Goal: Use online tool/utility: Utilize a website feature to perform a specific function

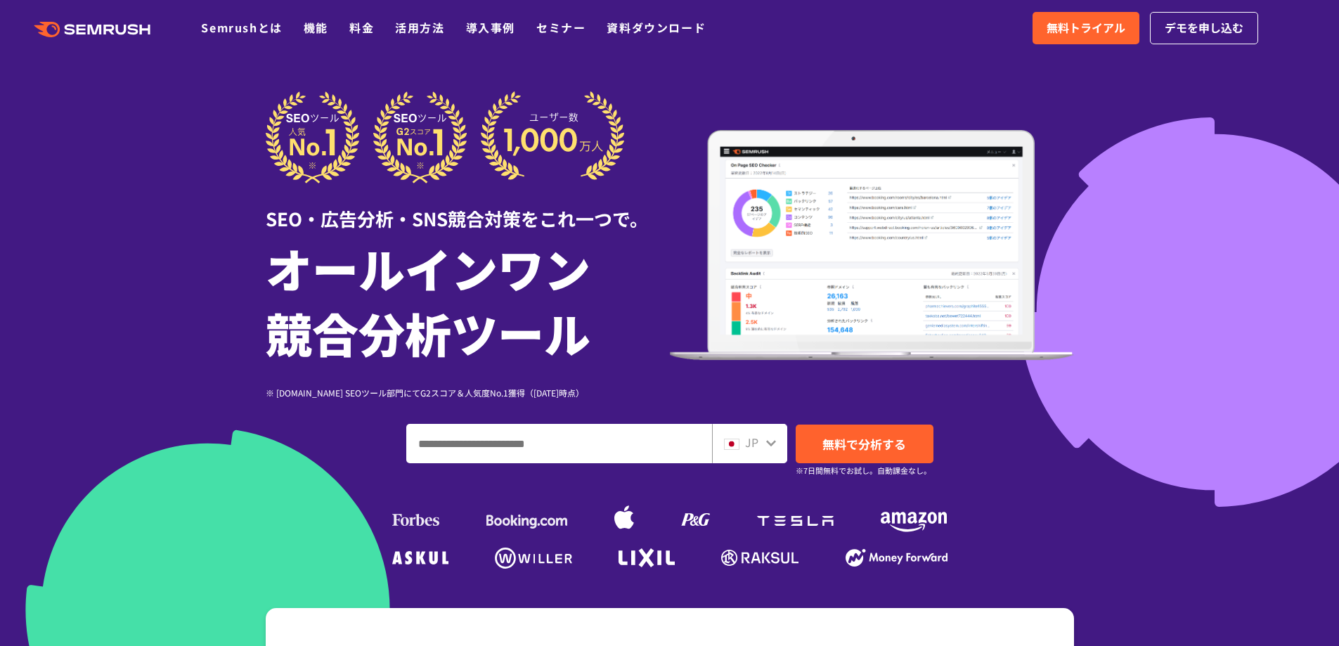
click at [645, 456] on input "ドメイン、キーワードまたはURLを入力してください" at bounding box center [559, 444] width 304 height 38
click at [728, 442] on img at bounding box center [731, 444] width 15 height 11
click at [755, 442] on span "JP" at bounding box center [751, 442] width 13 height 17
click at [766, 437] on icon at bounding box center [771, 442] width 11 height 11
click at [766, 449] on icon at bounding box center [771, 442] width 11 height 11
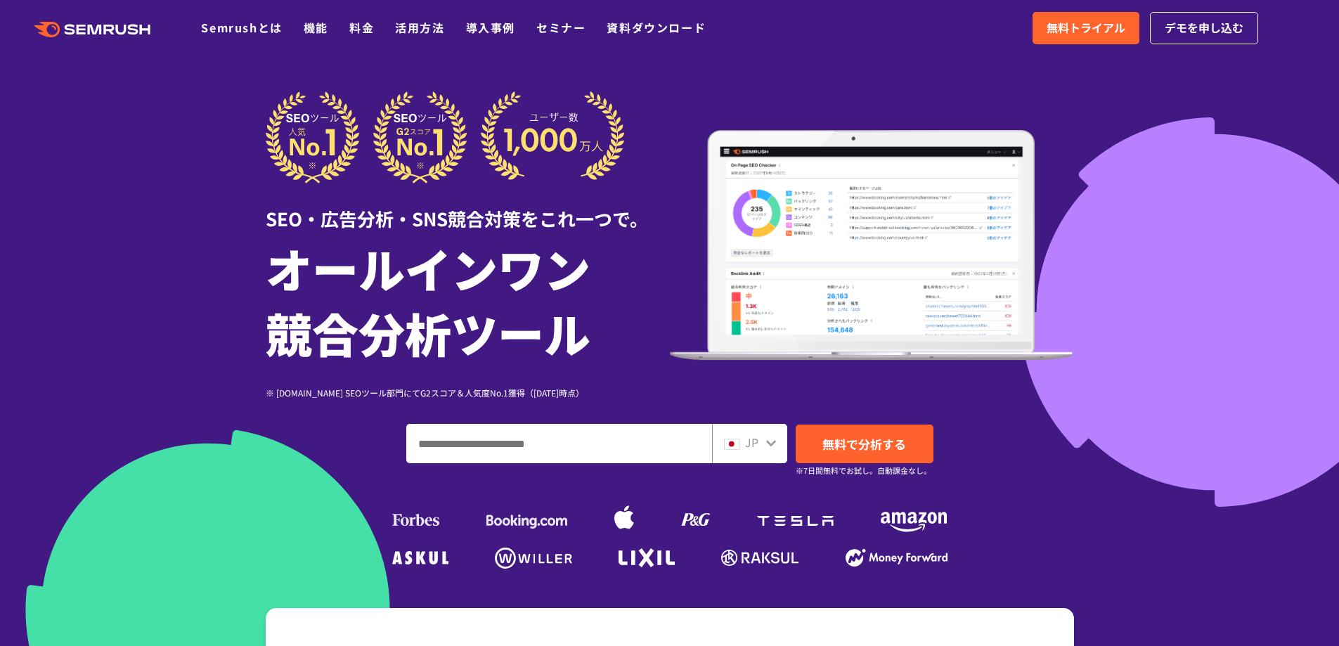
click at [766, 439] on icon at bounding box center [771, 442] width 11 height 11
click at [743, 442] on div "JP" at bounding box center [746, 443] width 45 height 18
click at [766, 444] on icon at bounding box center [771, 442] width 11 height 11
click at [773, 445] on icon at bounding box center [771, 442] width 11 height 11
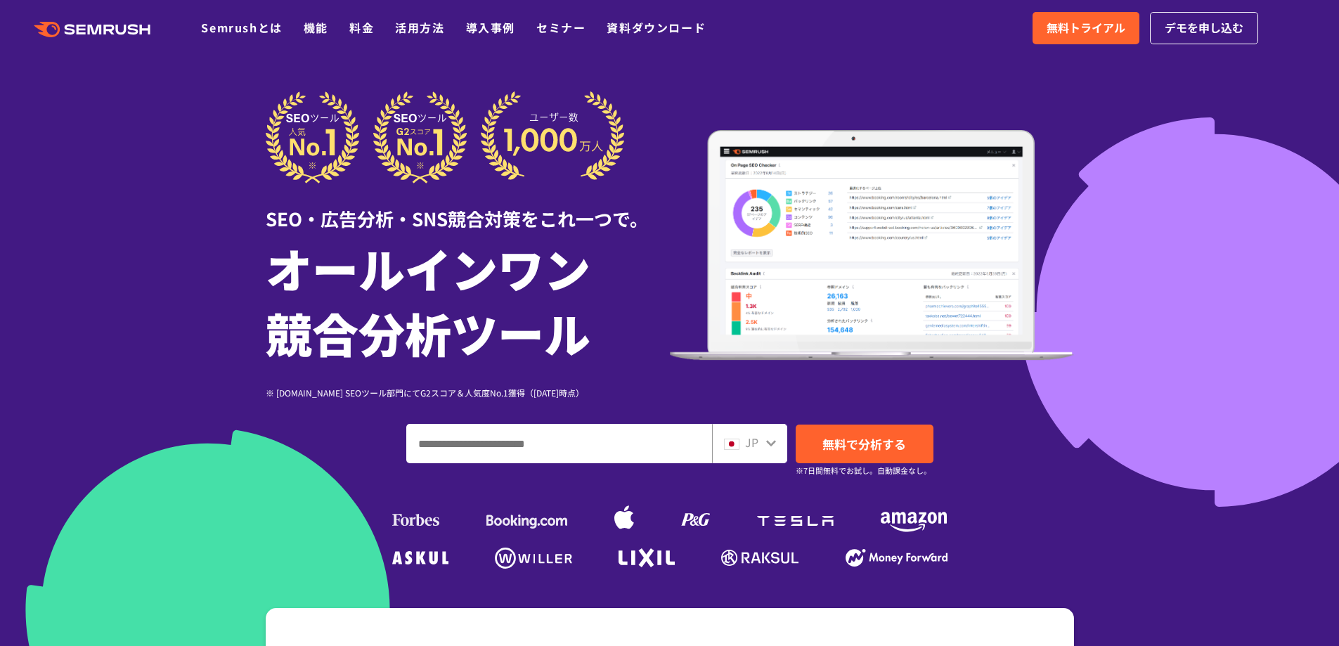
click at [730, 445] on img at bounding box center [731, 444] width 15 height 11
click at [591, 442] on input "ドメイン、キーワードまたはURLを入力してください" at bounding box center [559, 444] width 304 height 38
paste input "**********"
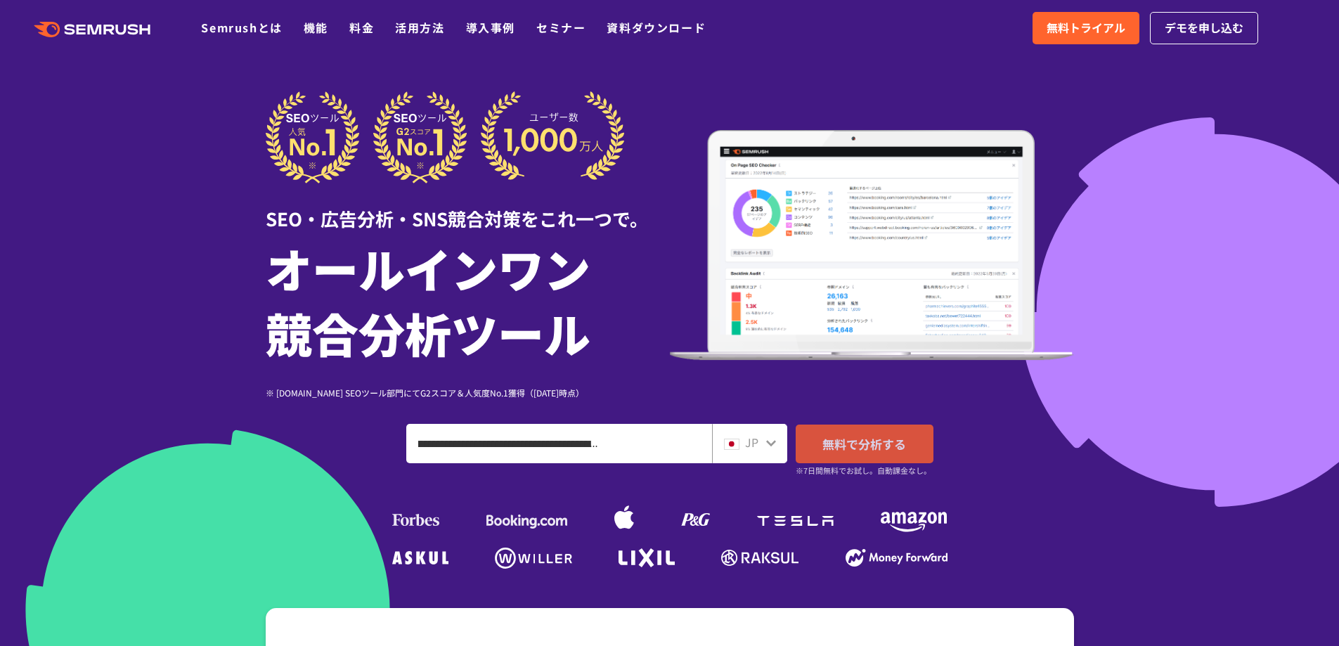
type input "**********"
click at [830, 437] on span "無料で分析する" at bounding box center [865, 444] width 84 height 18
click at [777, 444] on div "JP" at bounding box center [749, 443] width 75 height 39
click at [777, 443] on div "JP" at bounding box center [749, 443] width 75 height 39
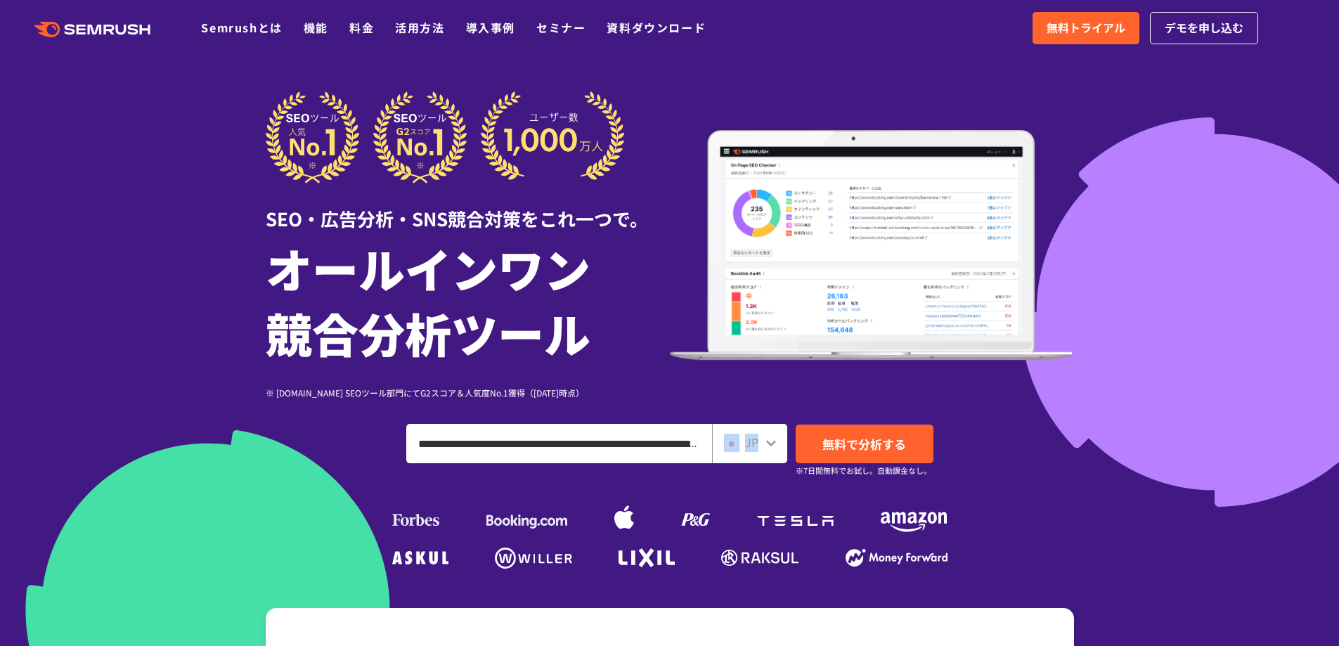
click at [777, 443] on div "JP" at bounding box center [749, 443] width 75 height 39
click at [771, 444] on icon at bounding box center [771, 443] width 10 height 6
click at [873, 451] on span "無料で分析する" at bounding box center [865, 444] width 84 height 18
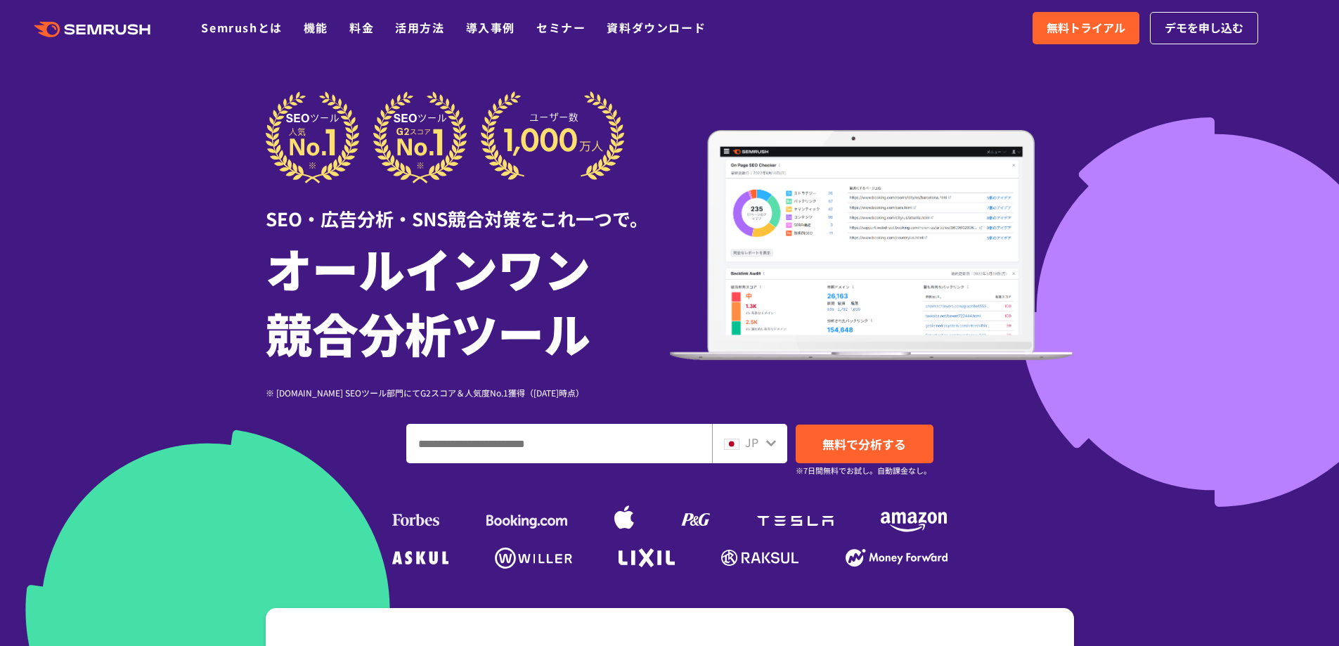
click at [764, 441] on div "JP" at bounding box center [746, 443] width 45 height 18
click at [612, 447] on input "ドメイン、キーワードまたはURLを入力してください" at bounding box center [559, 444] width 304 height 38
paste input "**********"
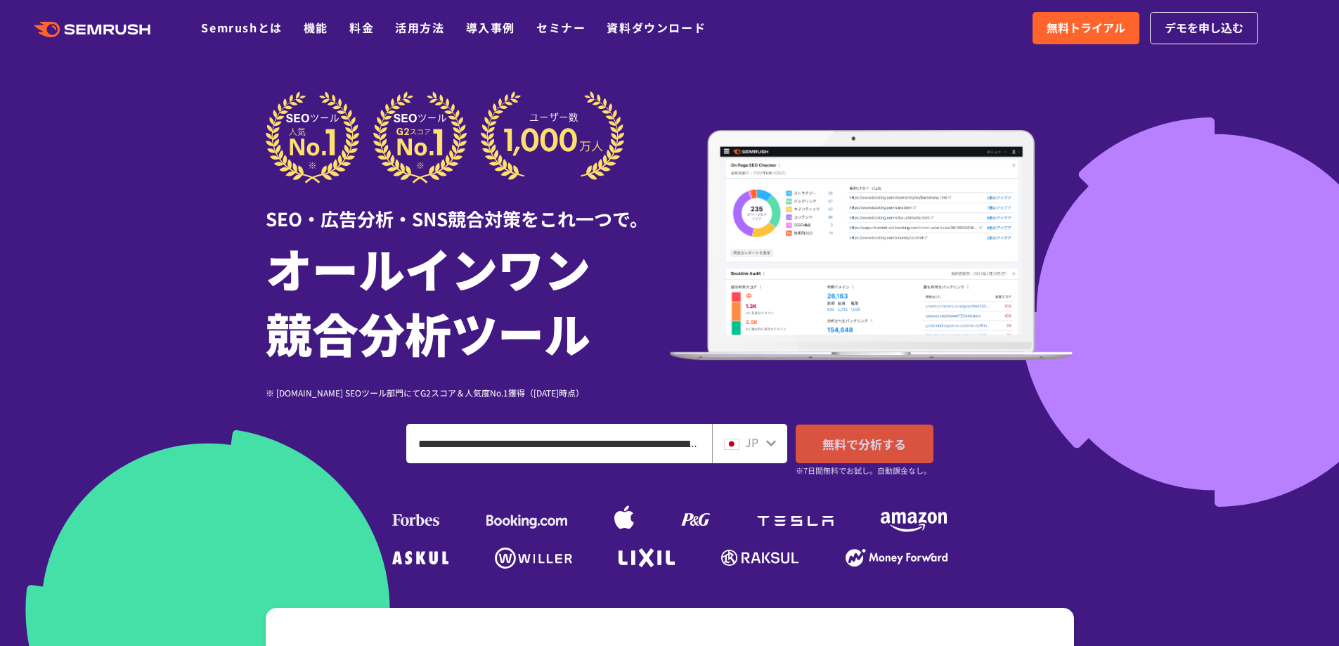
scroll to position [0, 221]
type input "**********"
click at [855, 450] on span "無料で分析する" at bounding box center [865, 444] width 84 height 18
